Goal: Check status

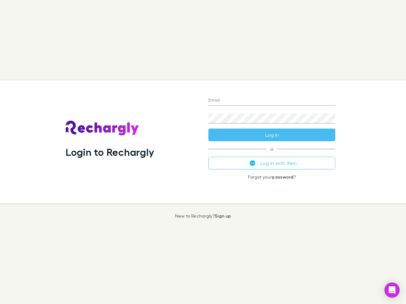
click at [203, 152] on div "Login to Rechargly" at bounding box center [132, 142] width 143 height 123
click at [272, 101] on input "Email" at bounding box center [271, 101] width 127 height 10
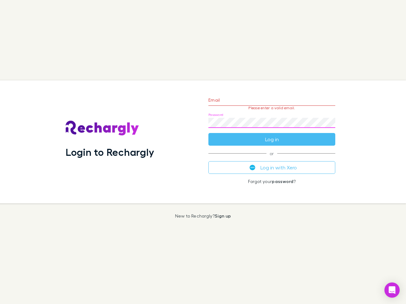
click at [272, 135] on form "Email Please enter a valid email. Password Log in" at bounding box center [271, 118] width 127 height 55
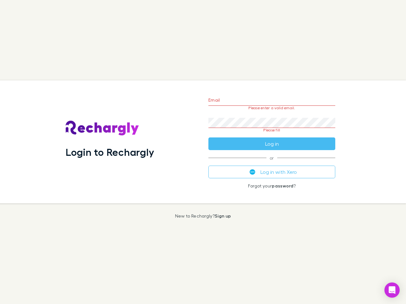
click at [272, 163] on div "Email Please enter a valid email. Password Please fill Log in or Log in with Xe…" at bounding box center [271, 142] width 137 height 123
click at [392, 290] on icon "Open Intercom Messenger" at bounding box center [392, 291] width 7 height 8
